Goal: Find specific page/section: Find specific page/section

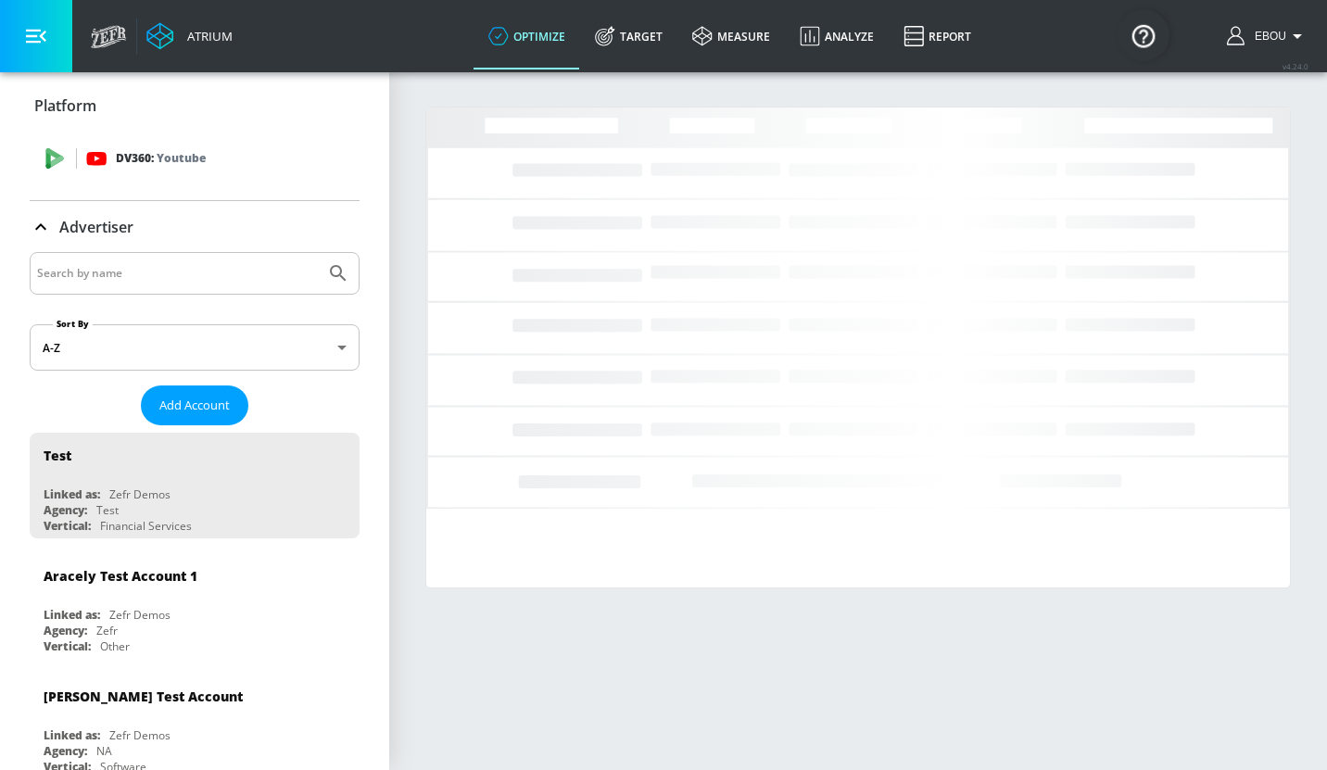
click at [59, 156] on icon at bounding box center [55, 154] width 18 height 13
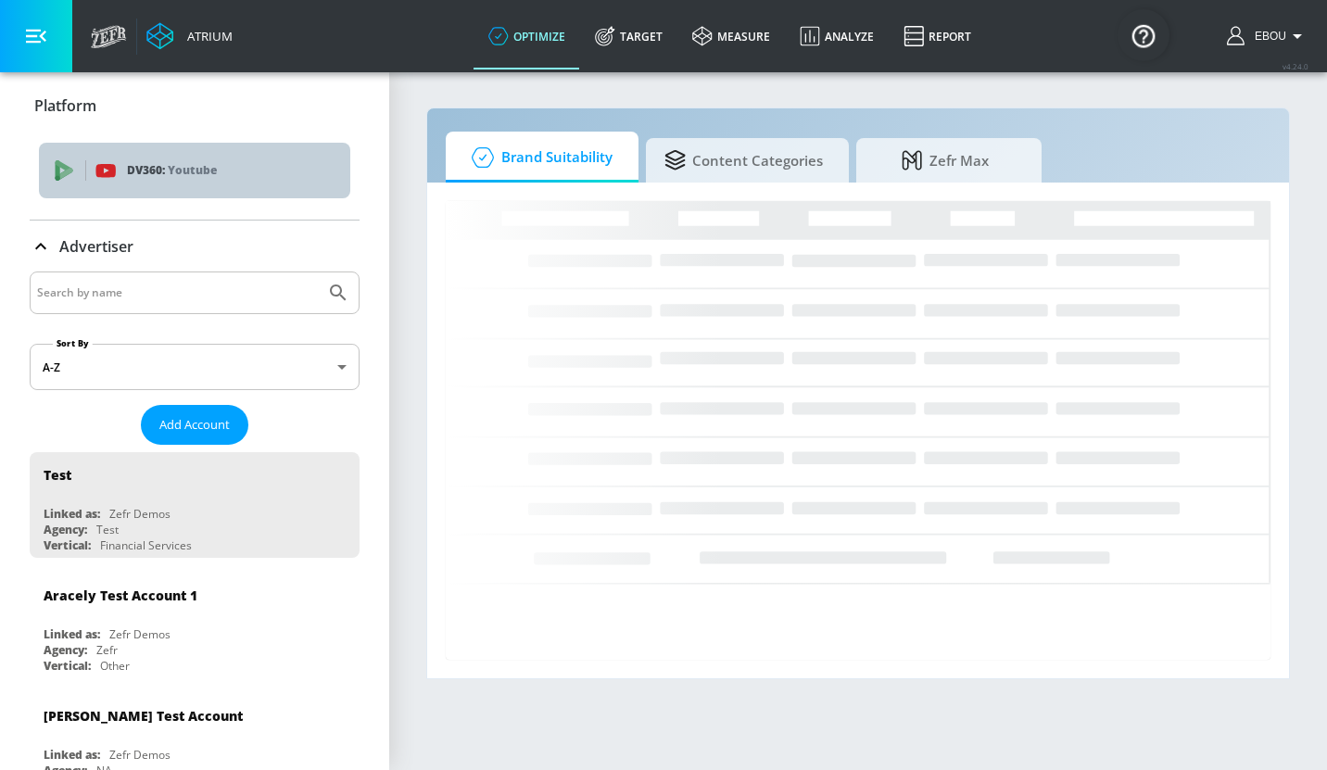
click at [224, 183] on div "DV360: Youtube" at bounding box center [194, 171] width 311 height 56
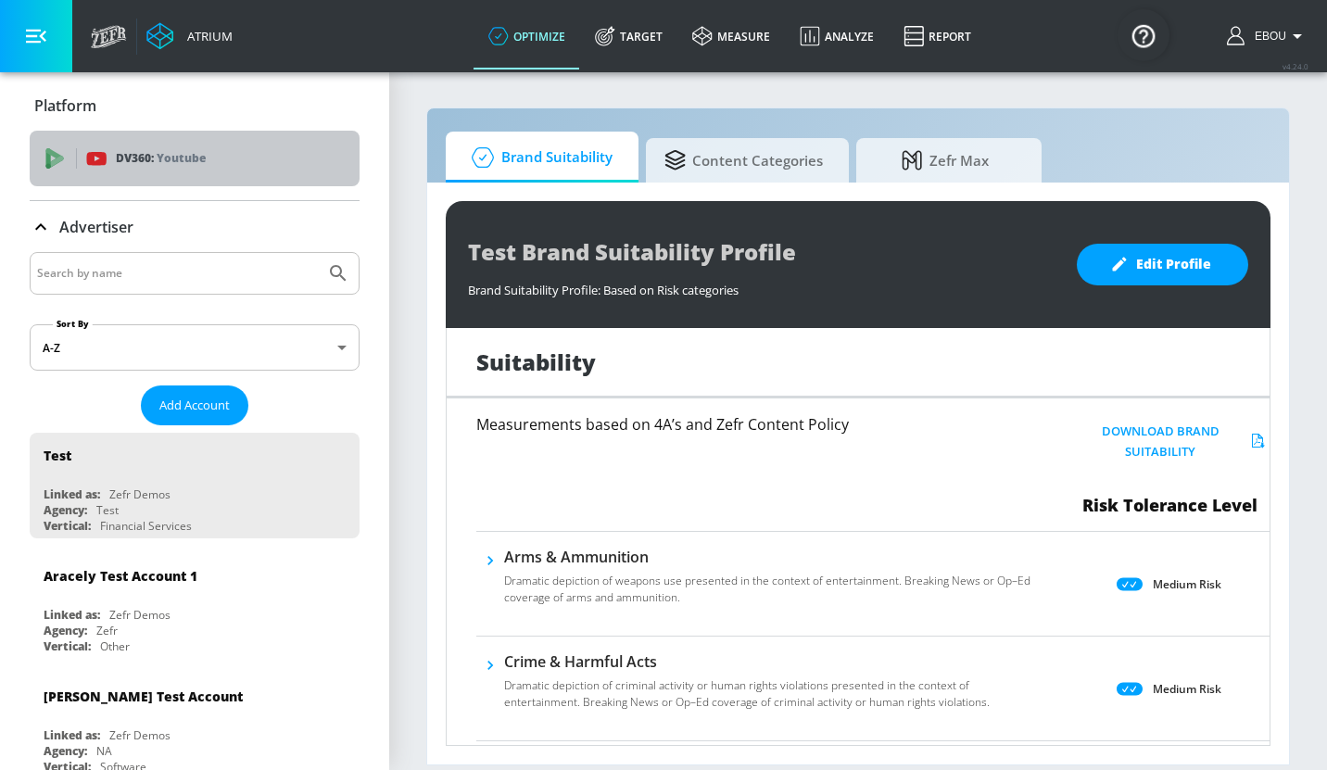
click at [224, 183] on div "DV360: Youtube" at bounding box center [195, 159] width 330 height 56
